Goal: Navigation & Orientation: Find specific page/section

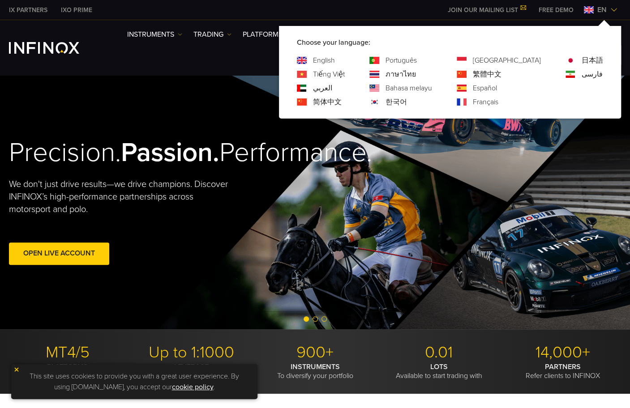
click at [617, 7] on img at bounding box center [613, 9] width 7 height 7
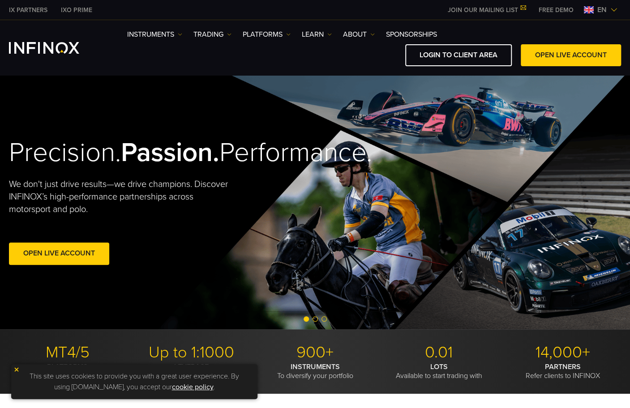
drag, startPoint x: 613, startPoint y: 10, endPoint x: 604, endPoint y: 15, distance: 9.8
click at [613, 10] on img at bounding box center [613, 9] width 7 height 7
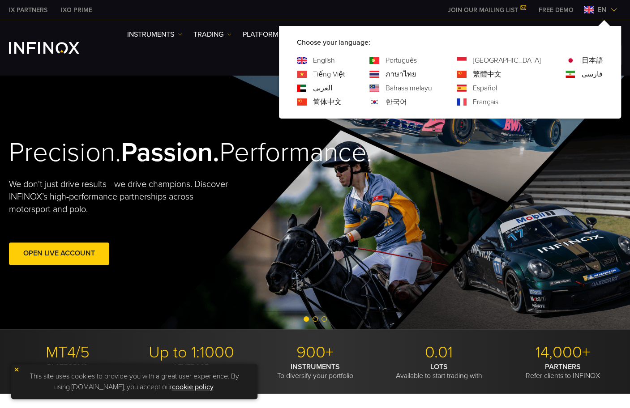
click at [407, 99] on link "한국어" at bounding box center [396, 102] width 21 height 11
